Goal: Information Seeking & Learning: Learn about a topic

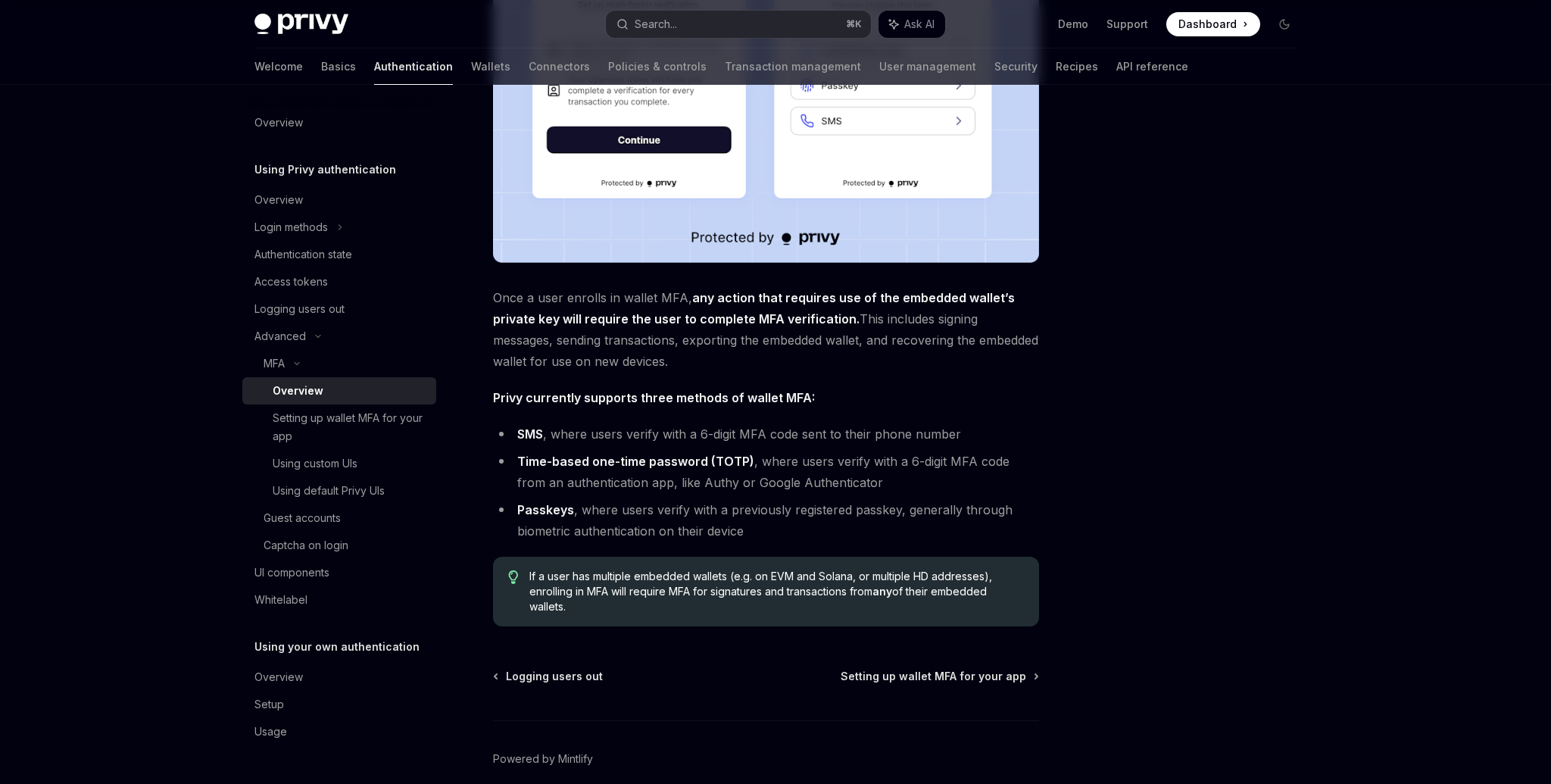
scroll to position [404, 0]
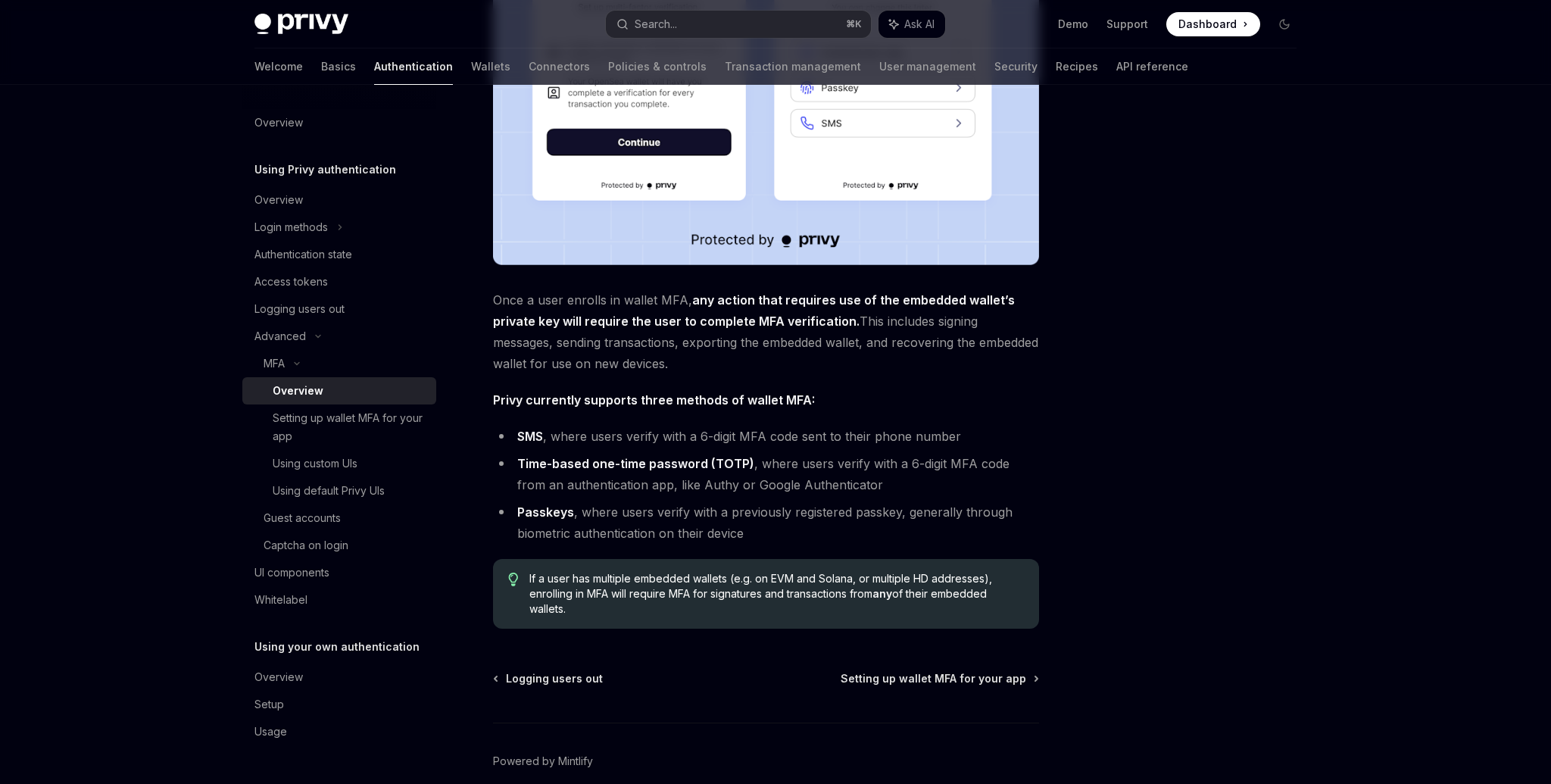
drag, startPoint x: 494, startPoint y: 299, endPoint x: 760, endPoint y: 363, distance: 273.6
click at [760, 363] on span "Once a user enrolls in wallet MFA, any action that requires use of the embedded…" at bounding box center [766, 331] width 546 height 84
copy span "Once a user enrolls in wallet MFA, any action that requires use of the embedded…"
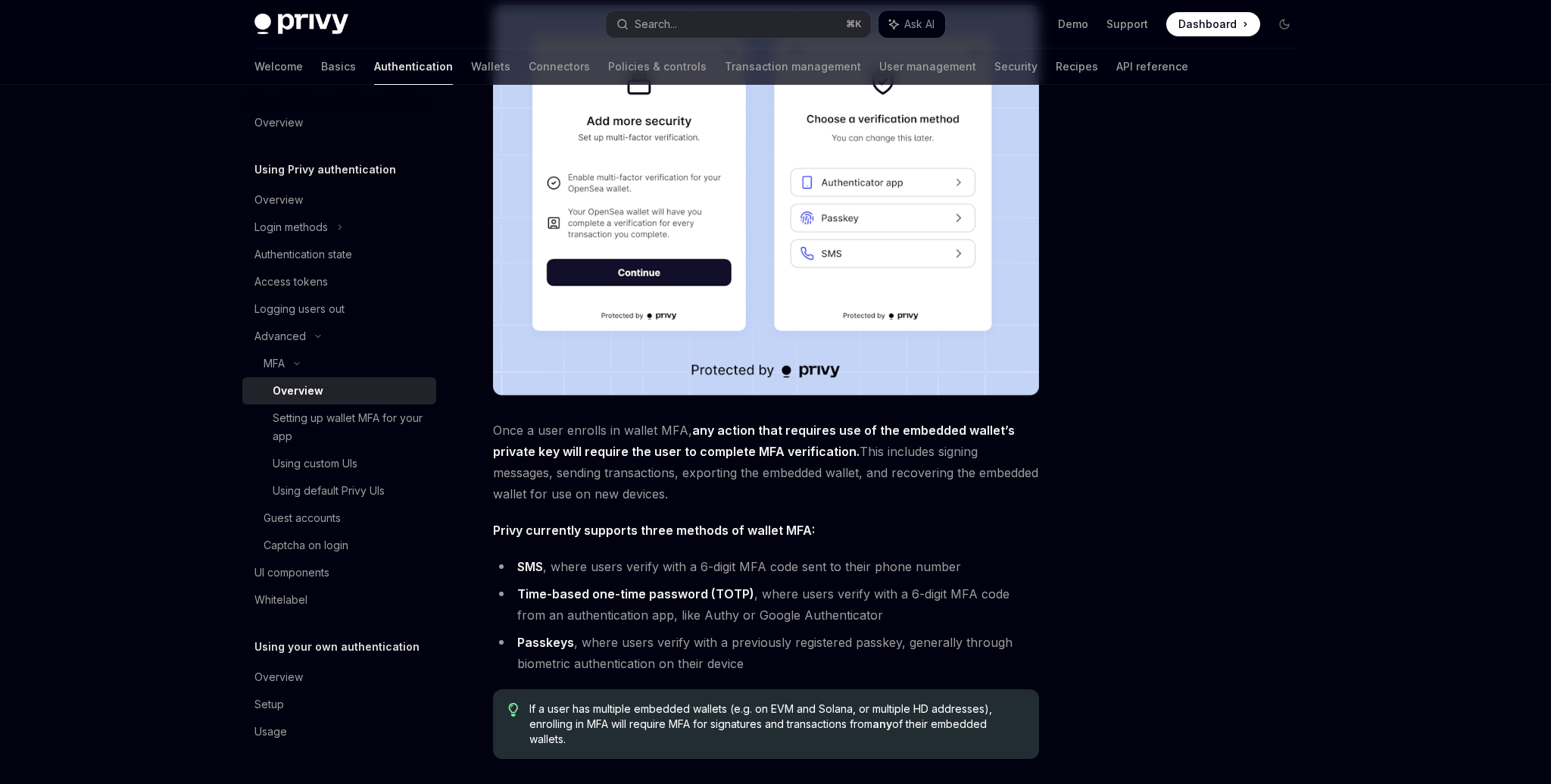
scroll to position [239, 0]
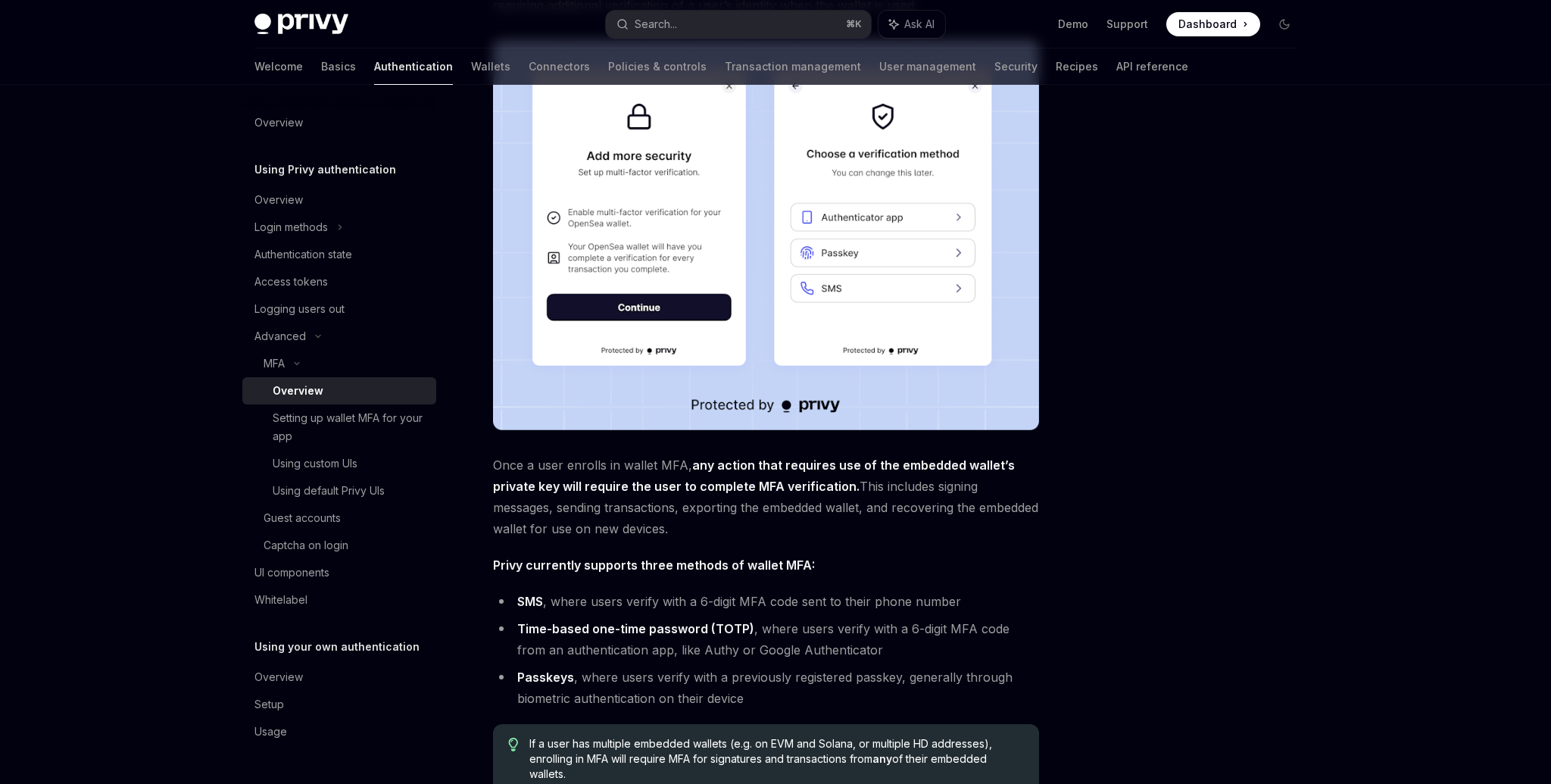
click at [722, 636] on li "Time-based one-time password (TOTP) , where users verify with a 6-digit MFA cod…" at bounding box center [766, 639] width 546 height 43
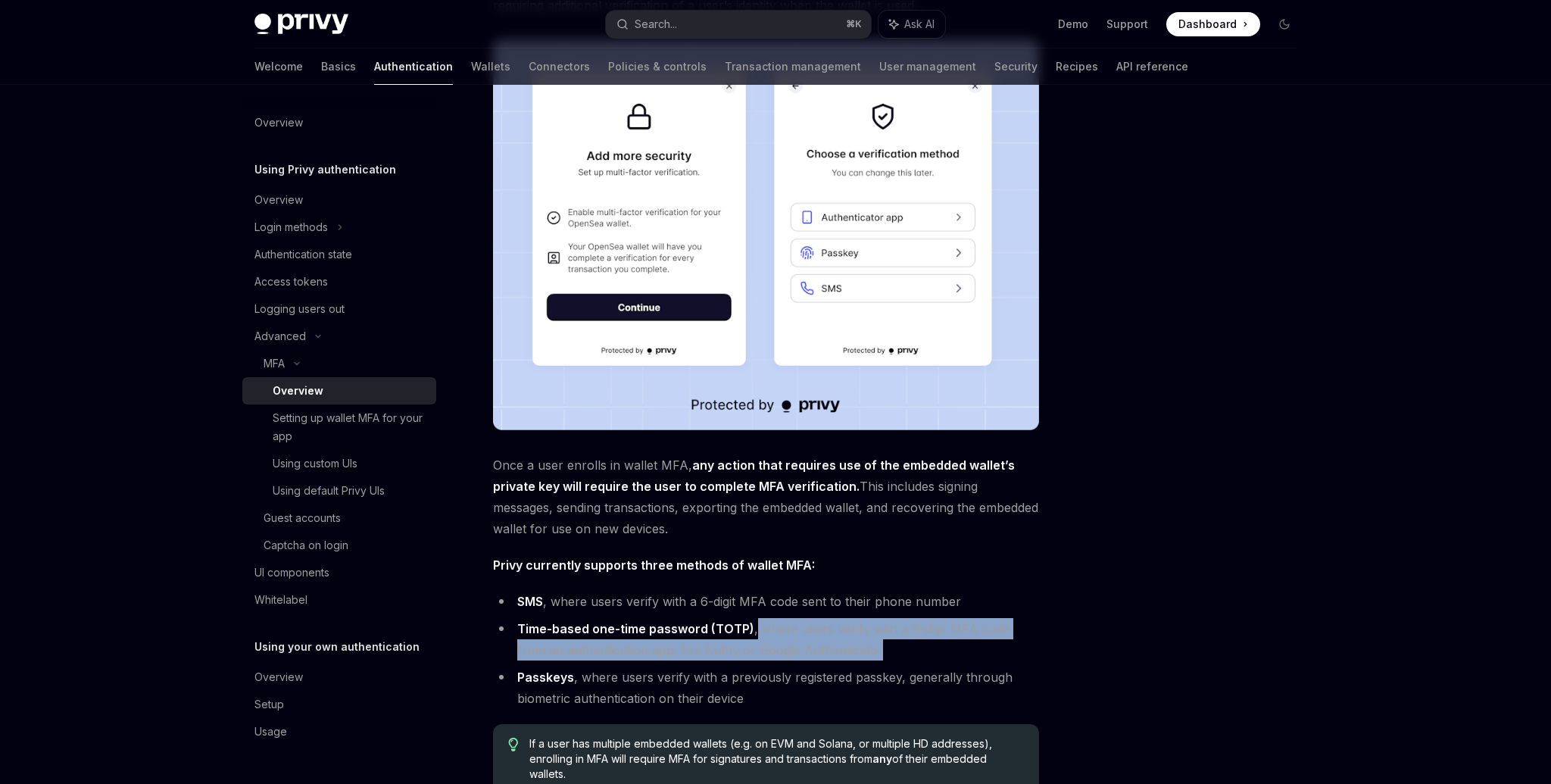
drag, startPoint x: 754, startPoint y: 628, endPoint x: 845, endPoint y: 647, distance: 93.0
click at [845, 647] on li "Time-based one-time password (TOTP) , where users verify with a 6-digit MFA cod…" at bounding box center [766, 639] width 546 height 43
click at [824, 647] on li "Time-based one-time password (TOTP) , where users verify with a 6-digit MFA cod…" at bounding box center [766, 639] width 546 height 43
drag, startPoint x: 756, startPoint y: 625, endPoint x: 862, endPoint y: 649, distance: 108.7
click at [862, 649] on li "Time-based one-time password (TOTP) , where users verify with a 6-digit MFA cod…" at bounding box center [766, 639] width 546 height 43
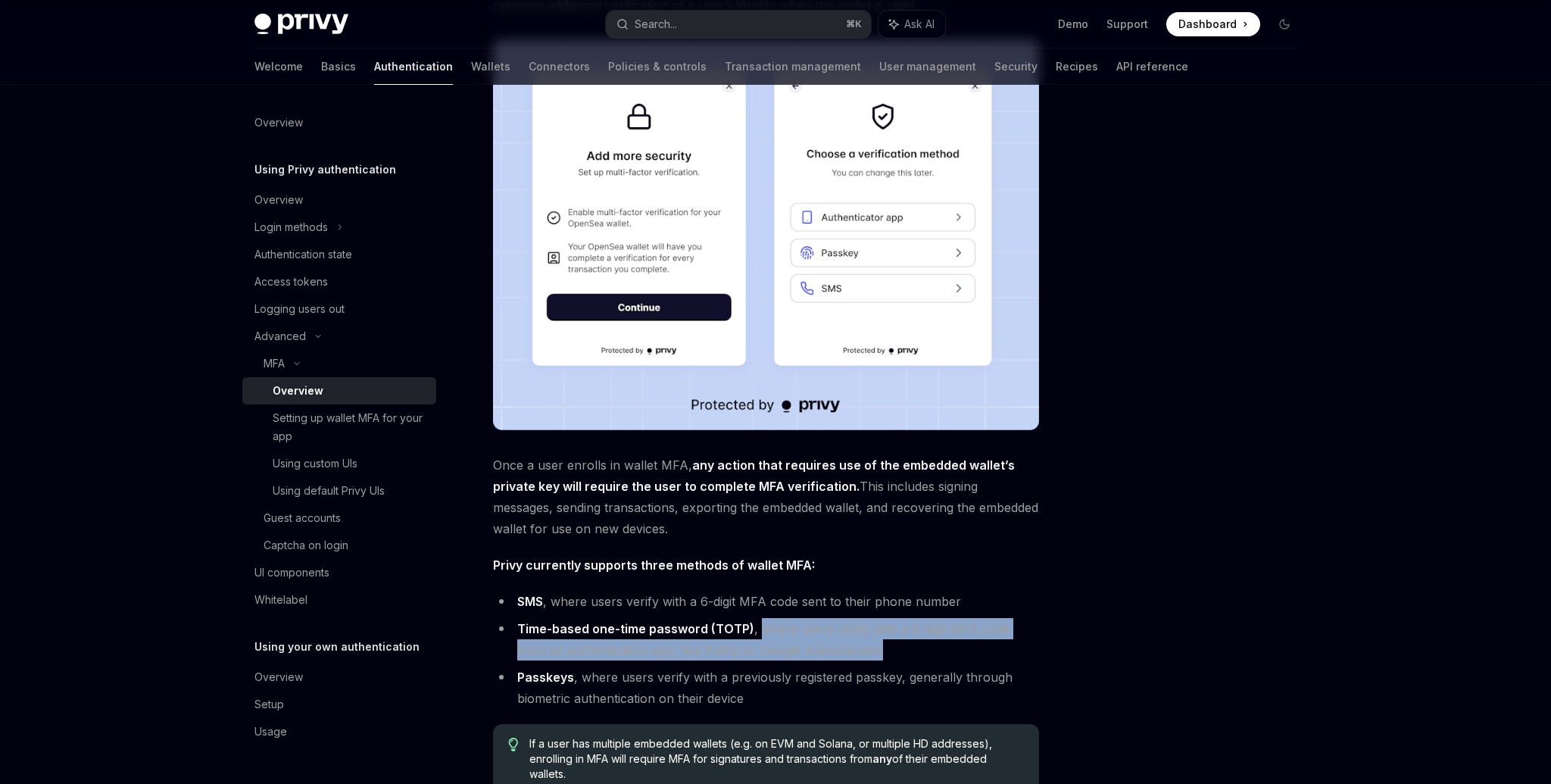
click at [892, 645] on li "Time-based one-time password (TOTP) , where users verify with a 6-digit MFA cod…" at bounding box center [766, 639] width 546 height 43
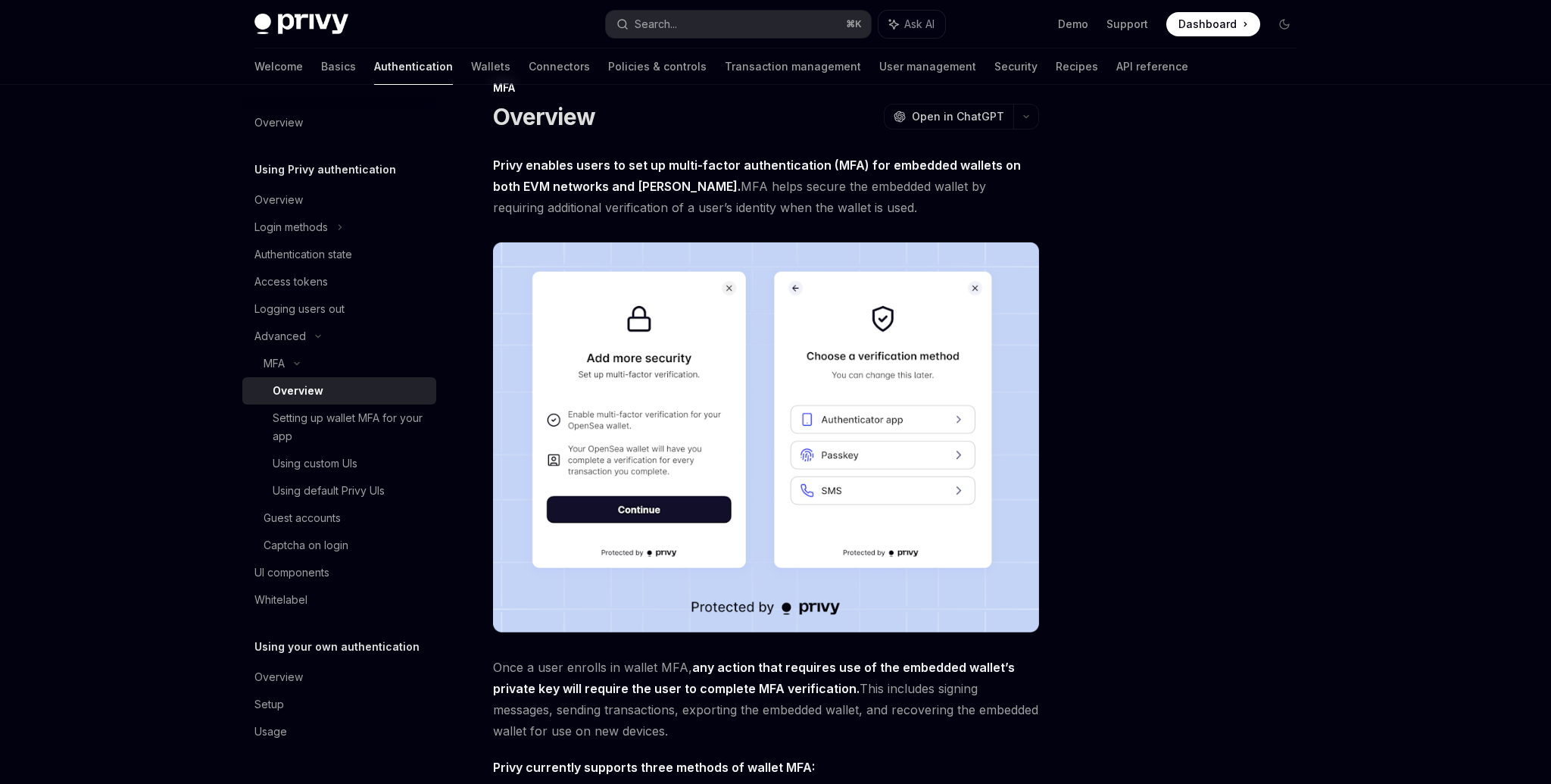
scroll to position [0, 0]
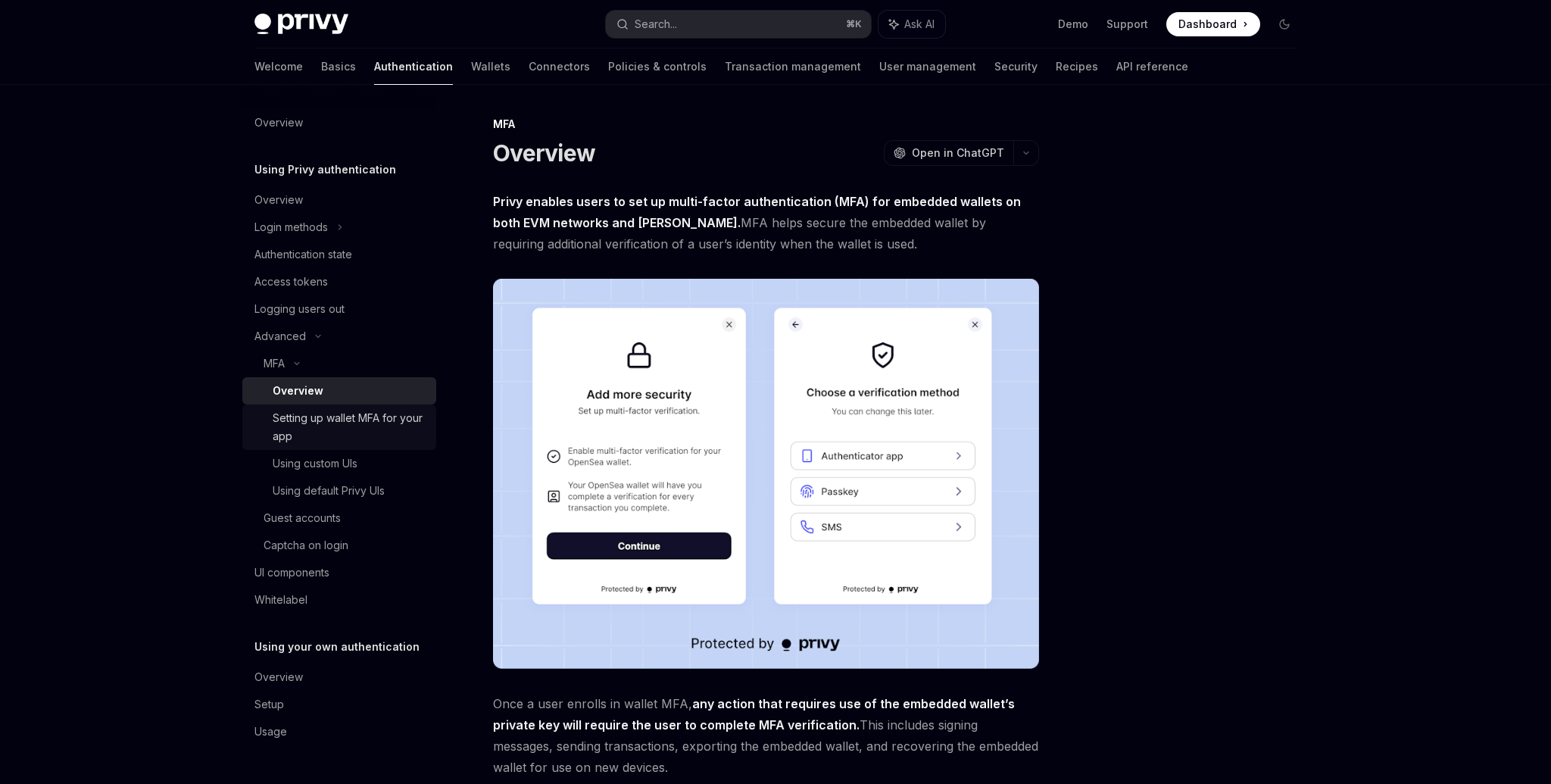
click at [364, 422] on div "Setting up wallet MFA for your app" at bounding box center [350, 427] width 154 height 37
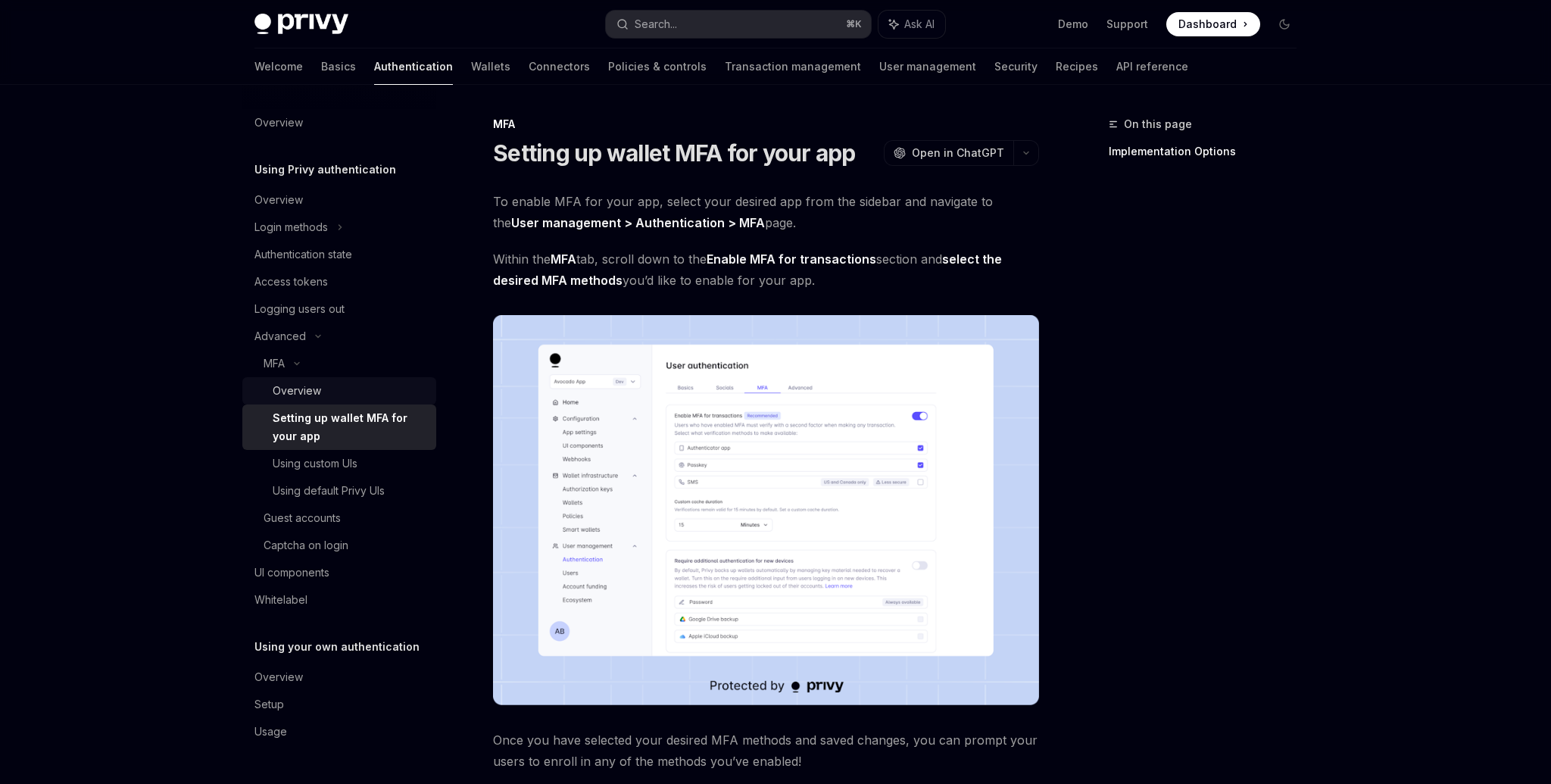
click at [317, 382] on div "Overview" at bounding box center [297, 390] width 49 height 18
type textarea "*"
